Goal: Transaction & Acquisition: Purchase product/service

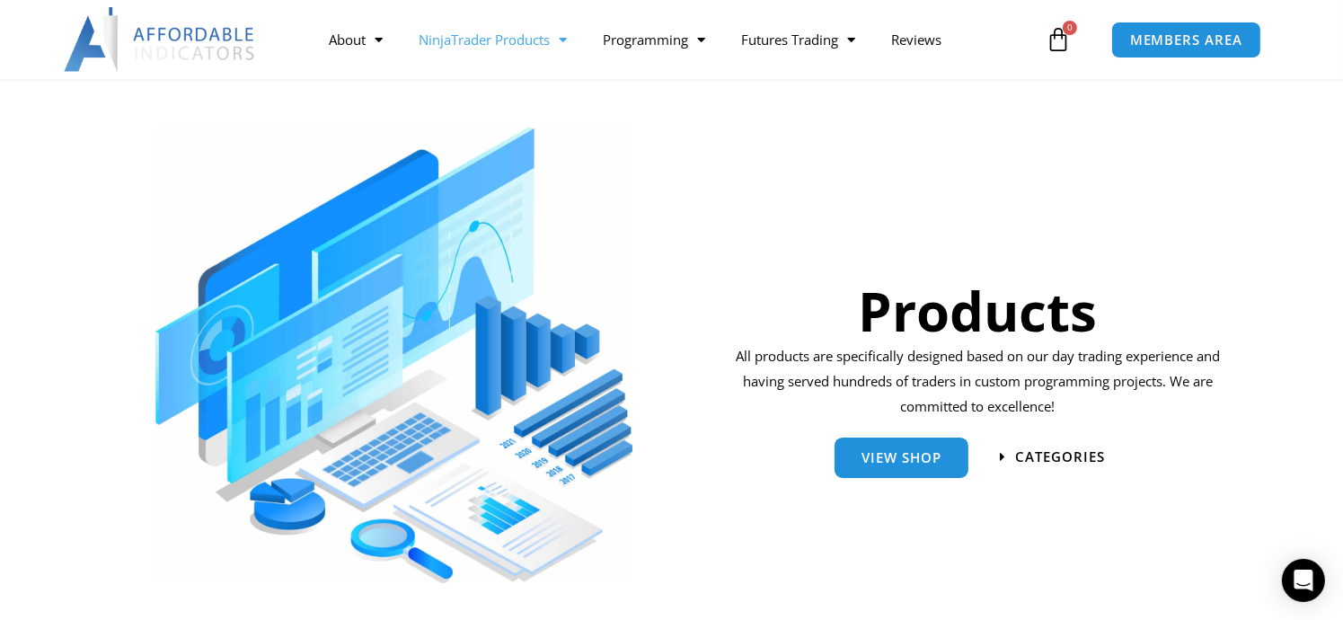
scroll to position [359, 0]
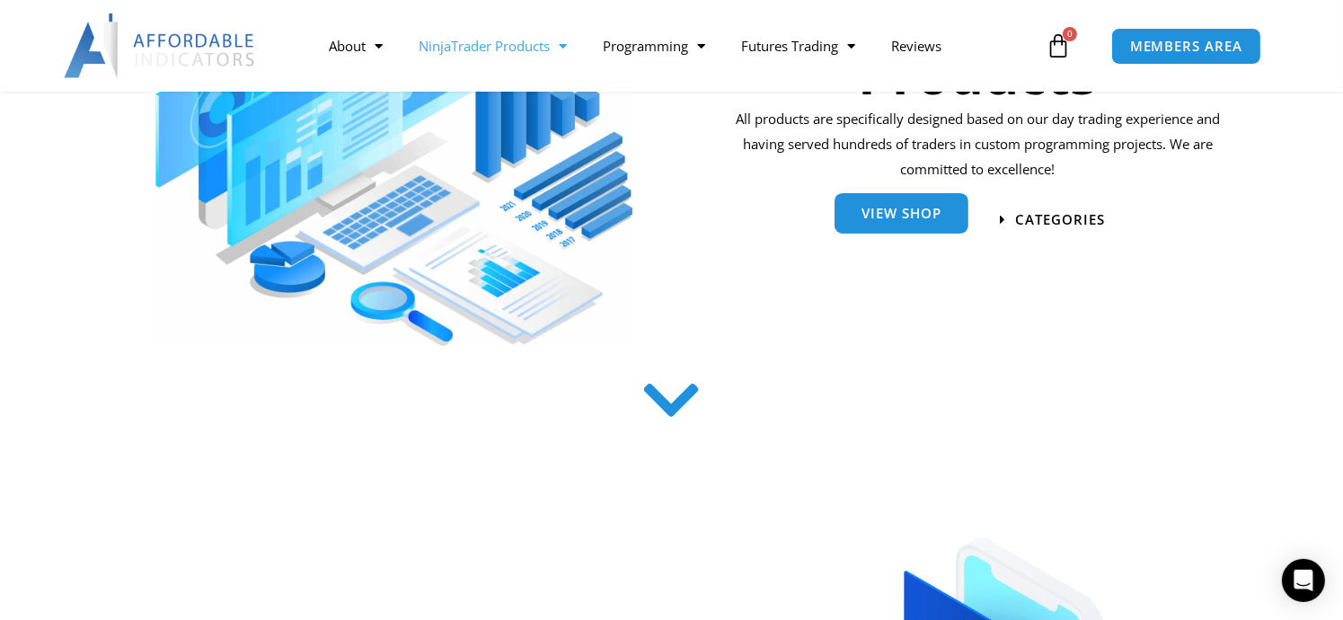
click at [924, 232] on link "View Shop" at bounding box center [902, 213] width 134 height 40
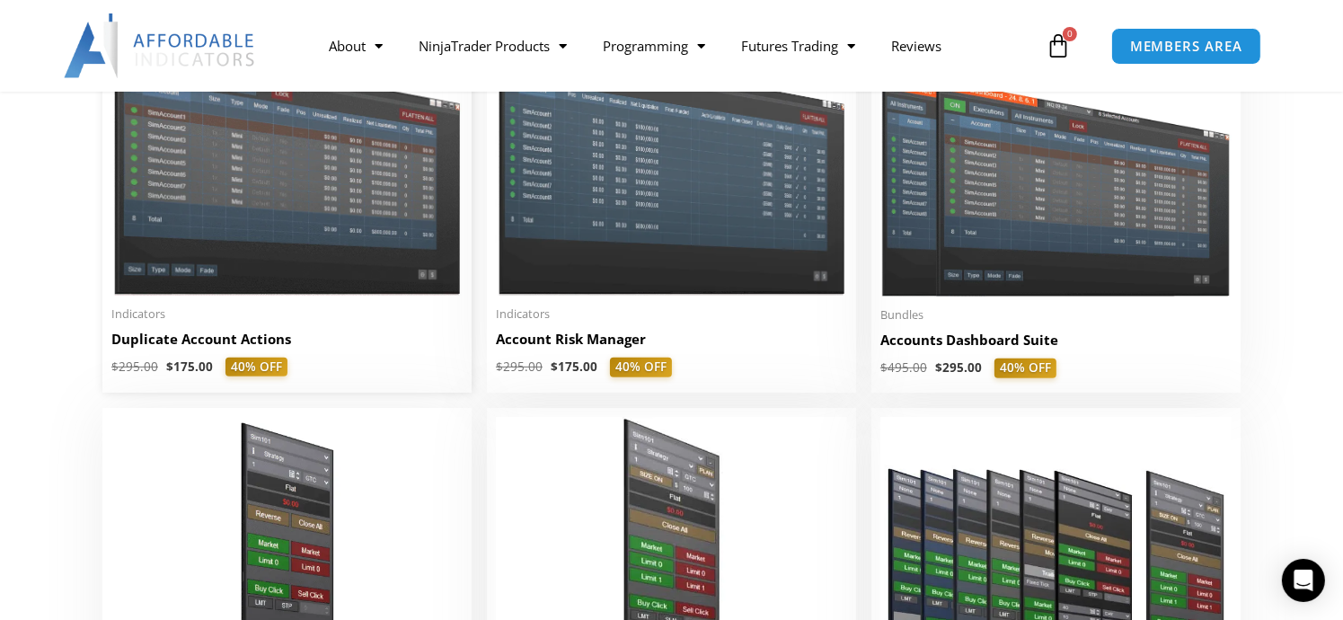
scroll to position [539, 0]
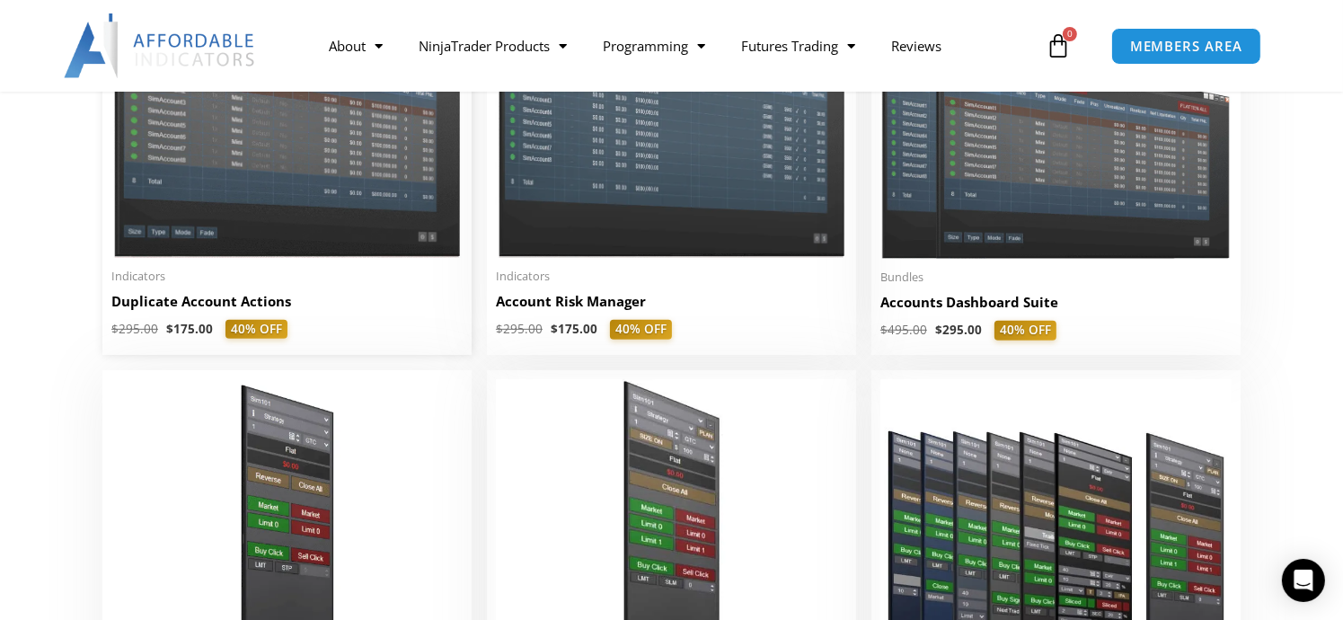
click at [306, 204] on img at bounding box center [286, 117] width 351 height 279
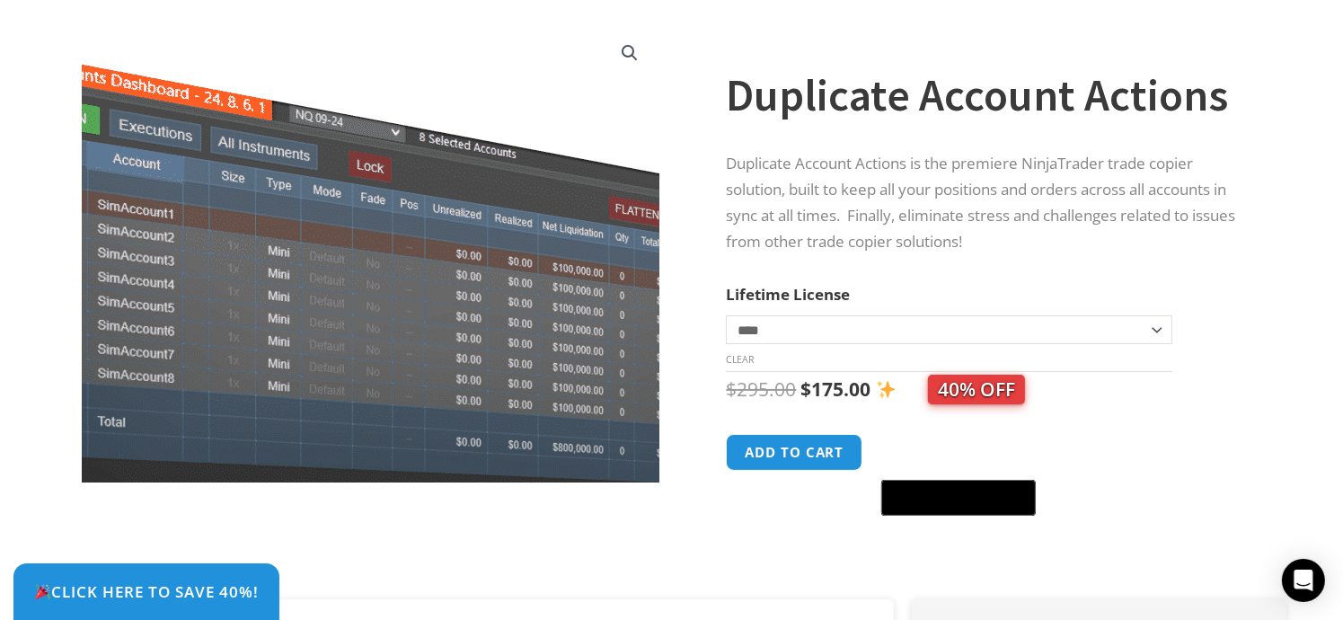
scroll to position [180, 0]
